Goal: Use online tool/utility: Use online tool/utility

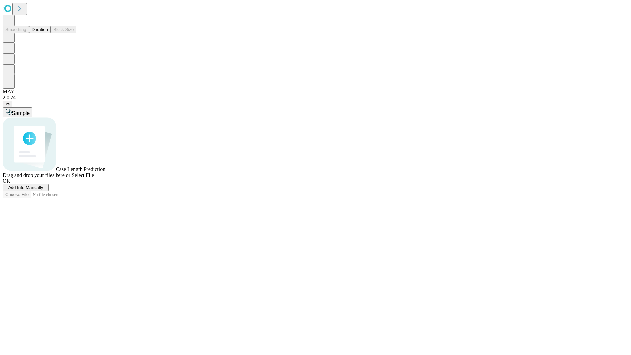
click at [48, 33] on button "Duration" at bounding box center [40, 29] width 22 height 7
click at [94, 178] on span "Select File" at bounding box center [83, 175] width 22 height 6
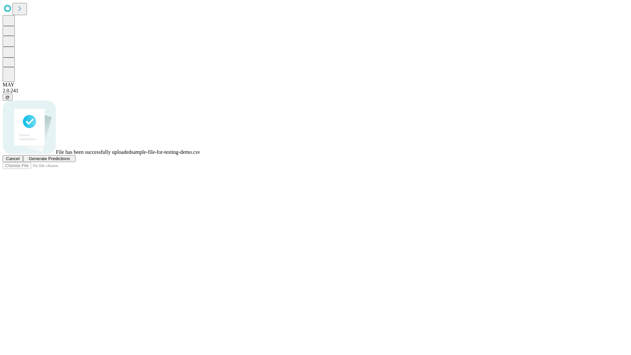
click at [70, 161] on span "Generate Predictions" at bounding box center [49, 158] width 41 height 5
